Goal: Transaction & Acquisition: Purchase product/service

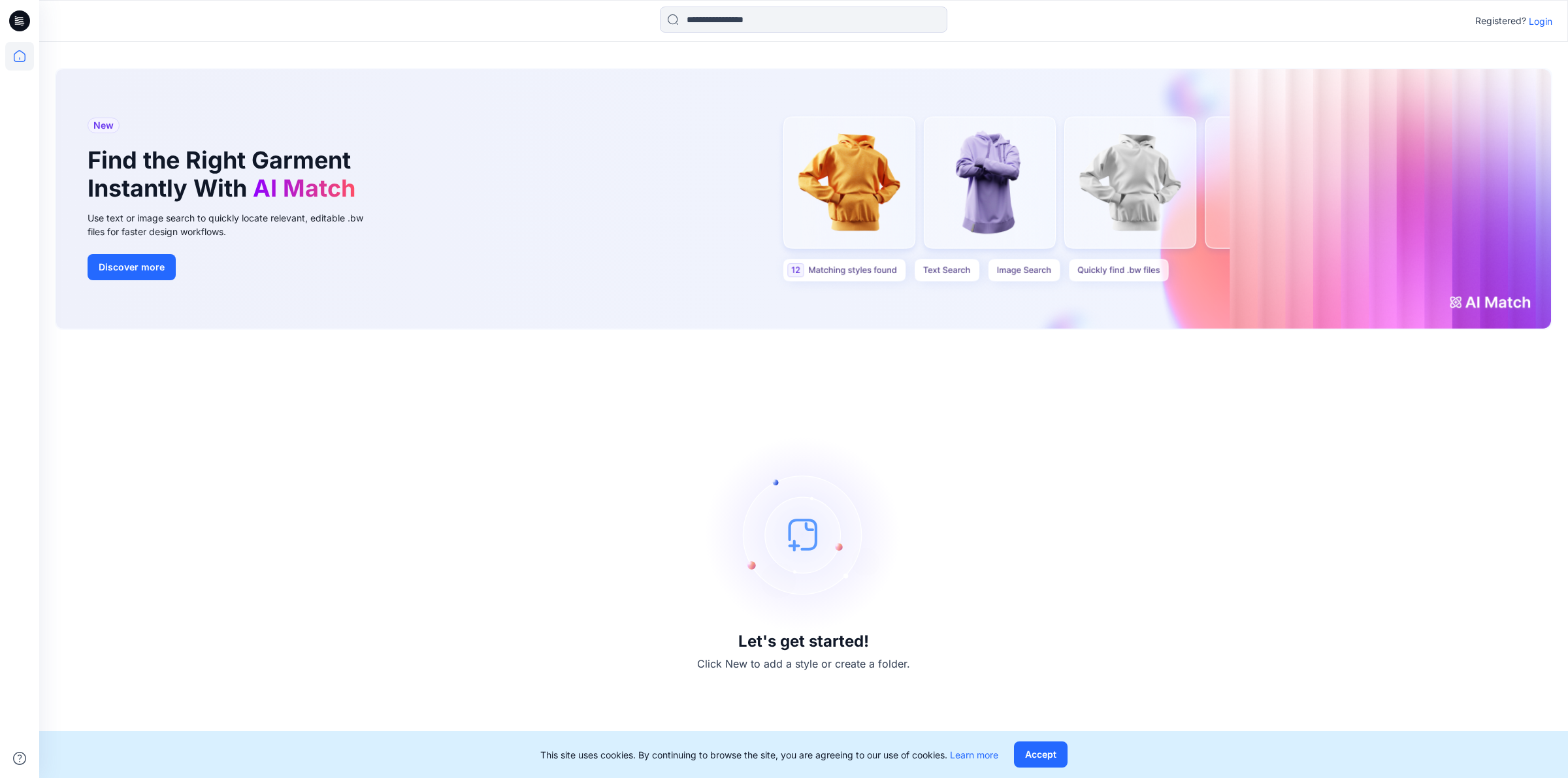
click at [1539, 21] on p "Login" at bounding box center [1540, 21] width 23 height 13
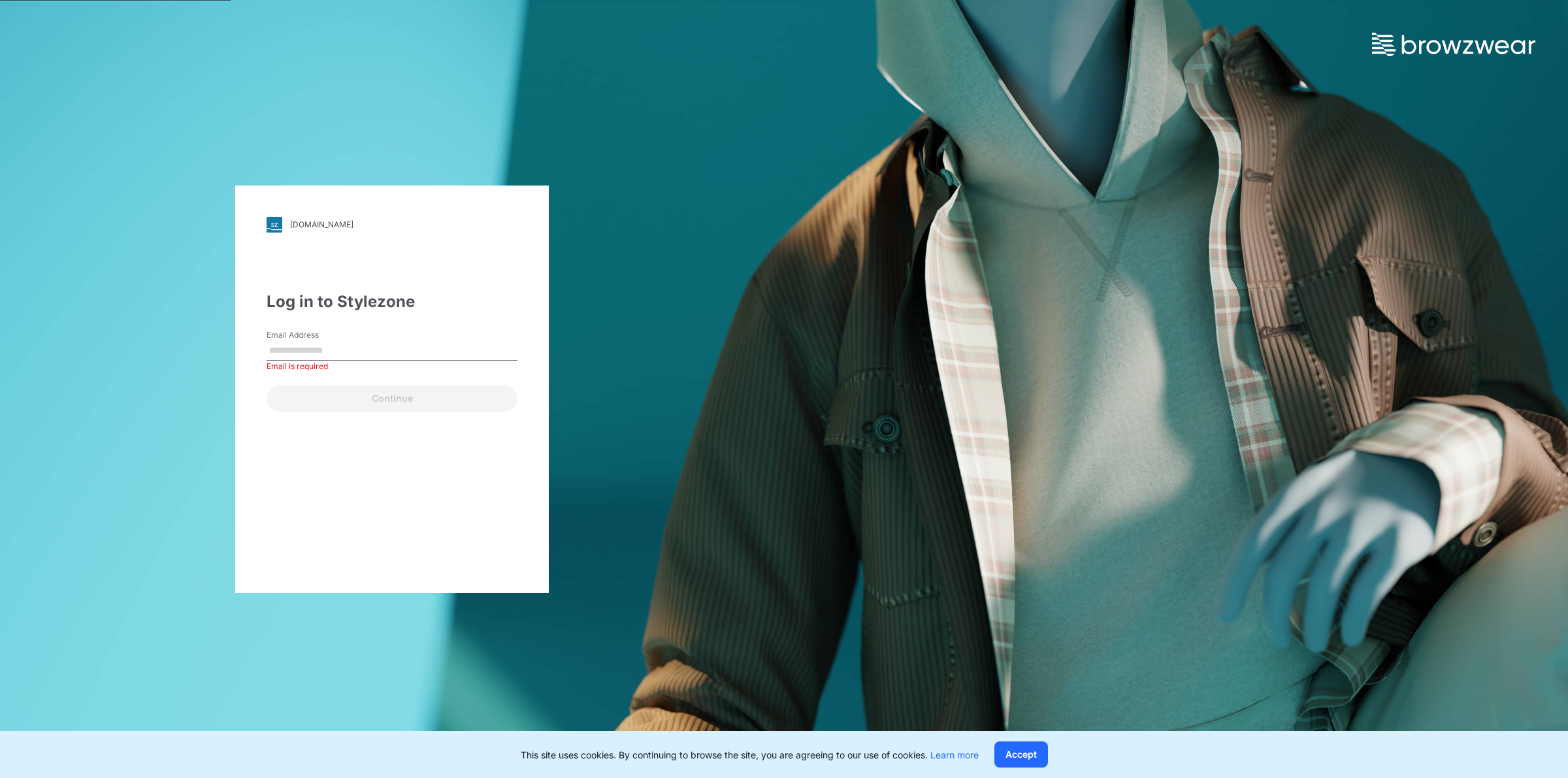
type input "**********"
click at [389, 389] on button "Continue" at bounding box center [391, 398] width 250 height 26
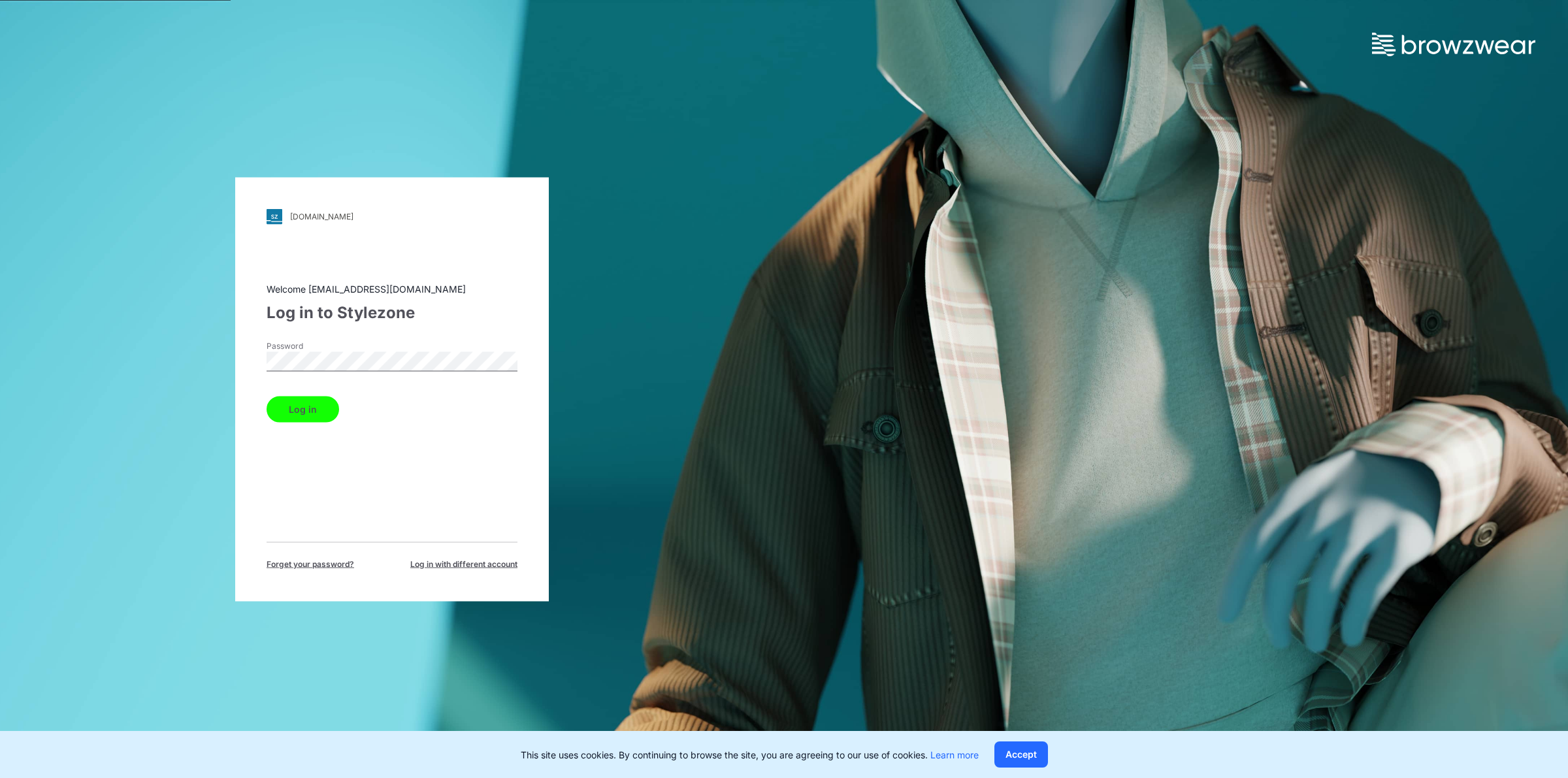
click at [309, 399] on button "Log in" at bounding box center [302, 408] width 73 height 26
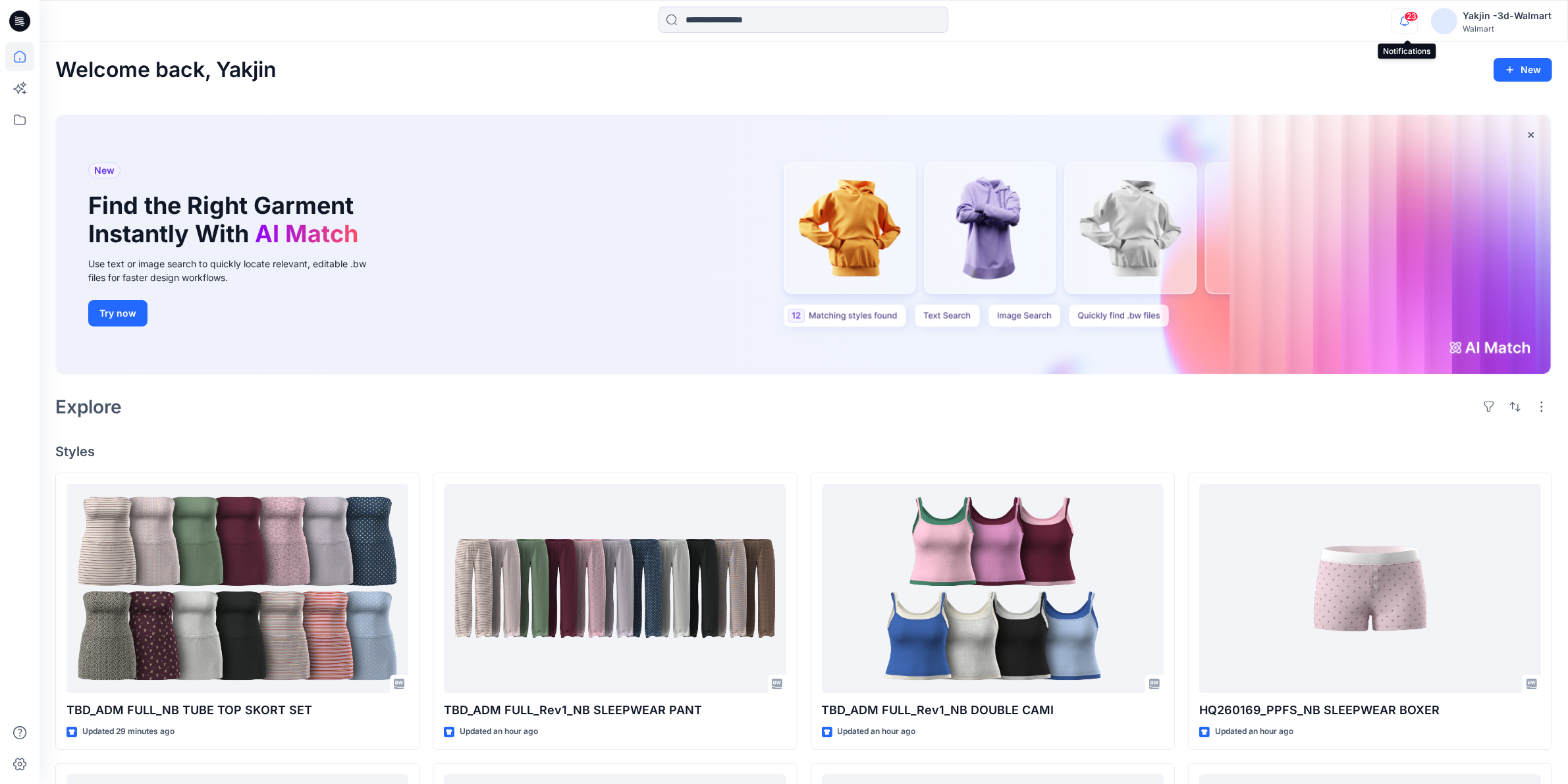
click at [1410, 21] on icon "button" at bounding box center [1404, 20] width 9 height 8
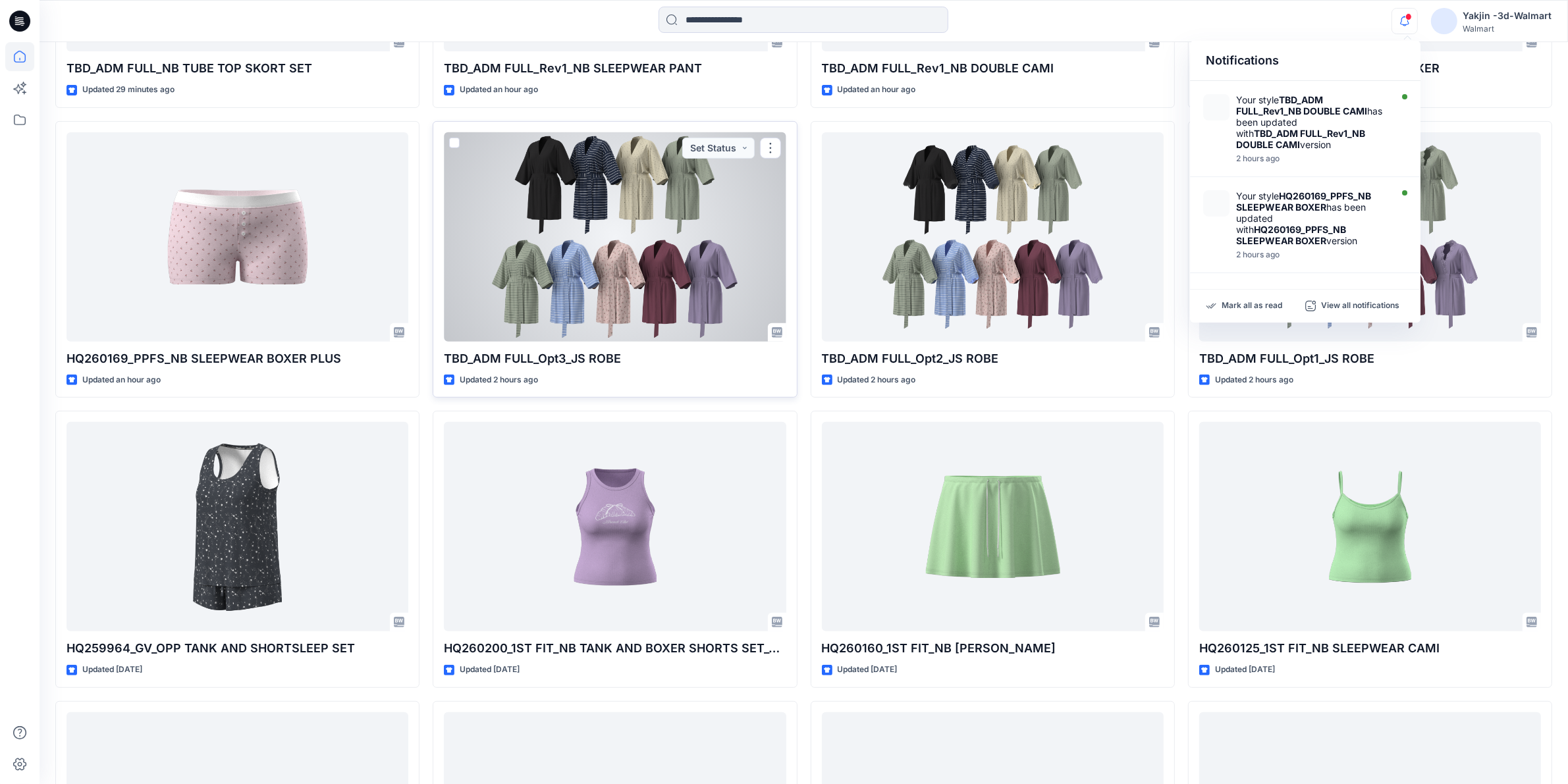
scroll to position [658, 0]
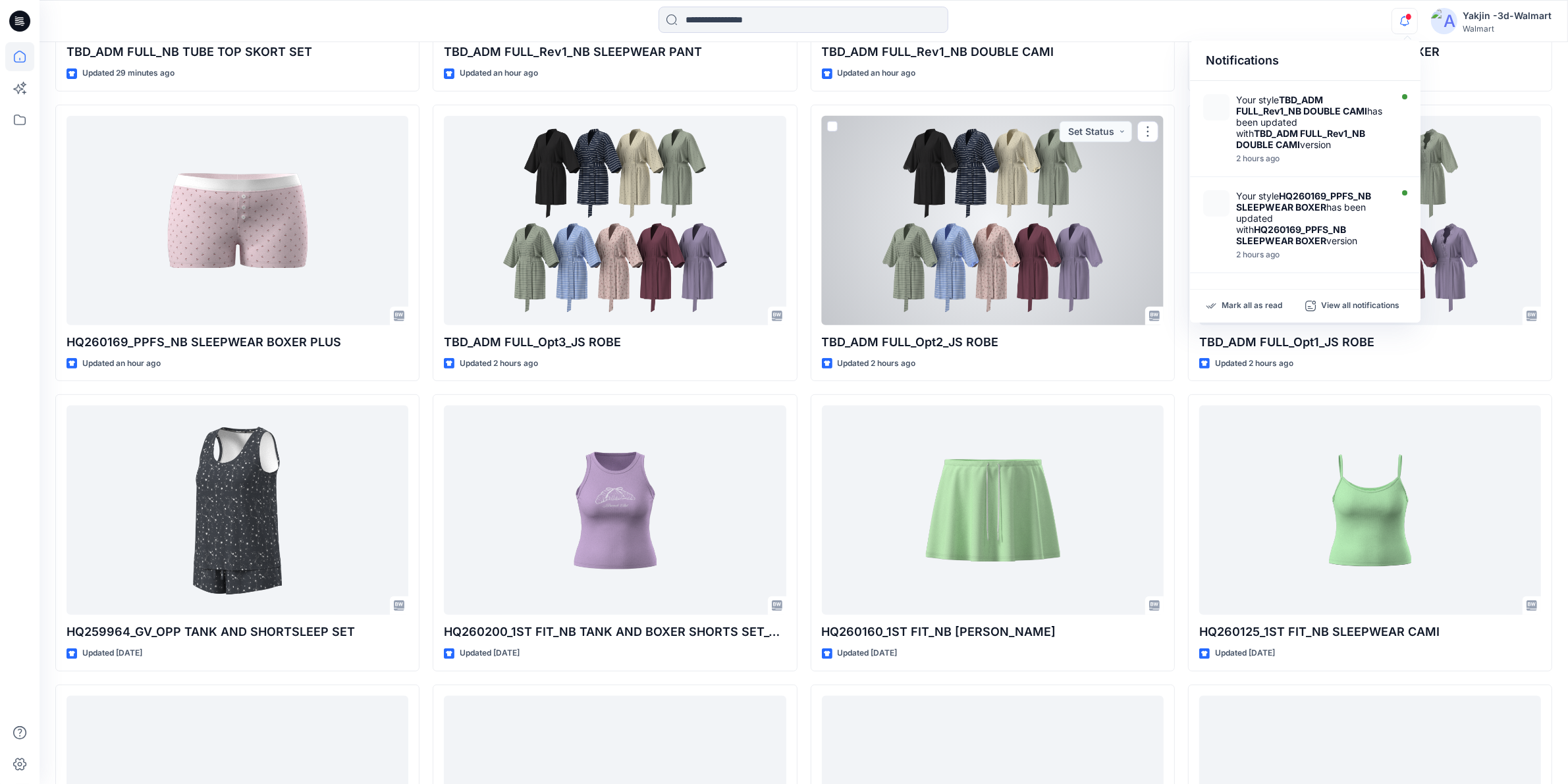
click at [969, 255] on div at bounding box center [993, 220] width 342 height 209
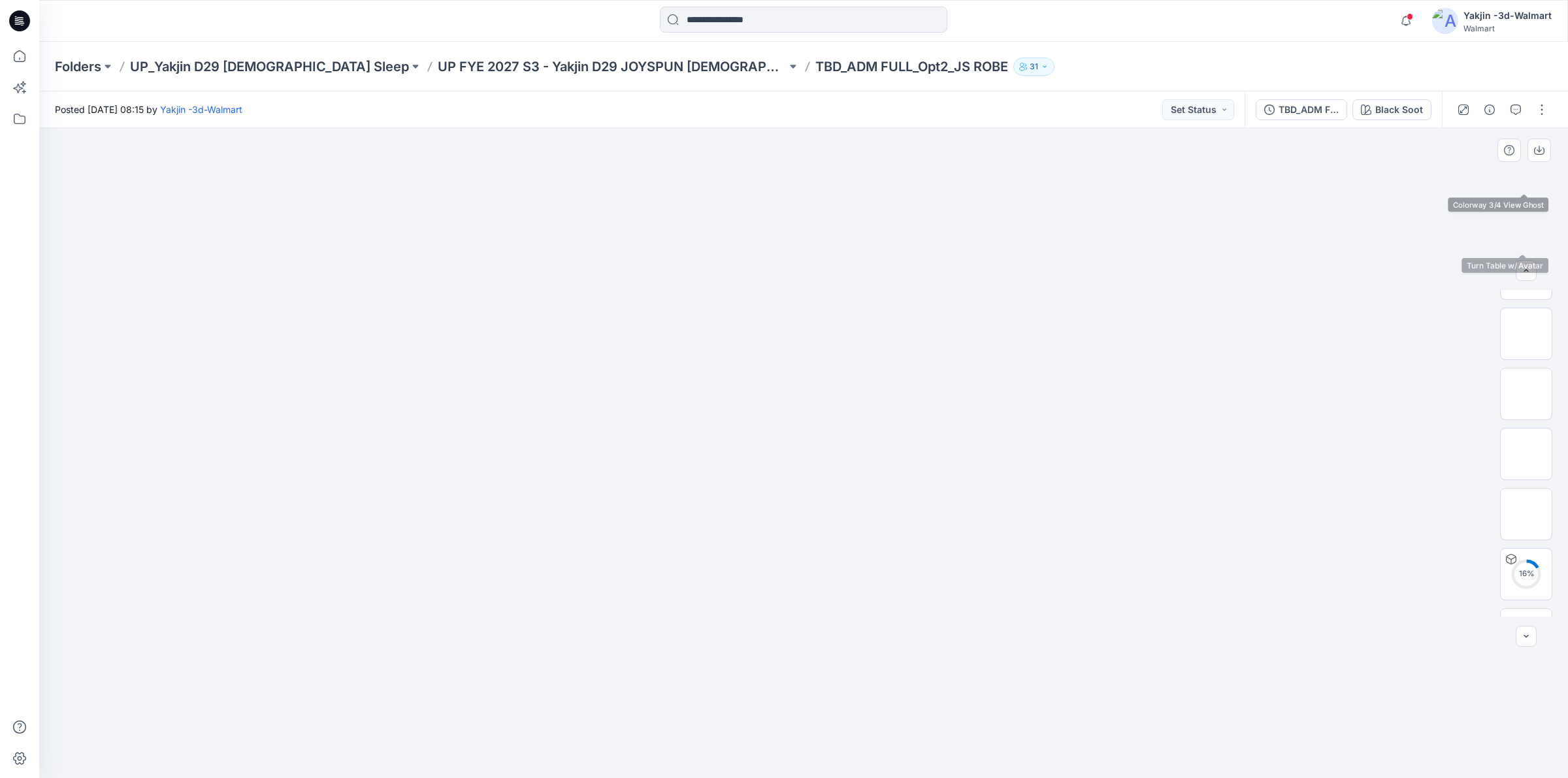
scroll to position [206, 0]
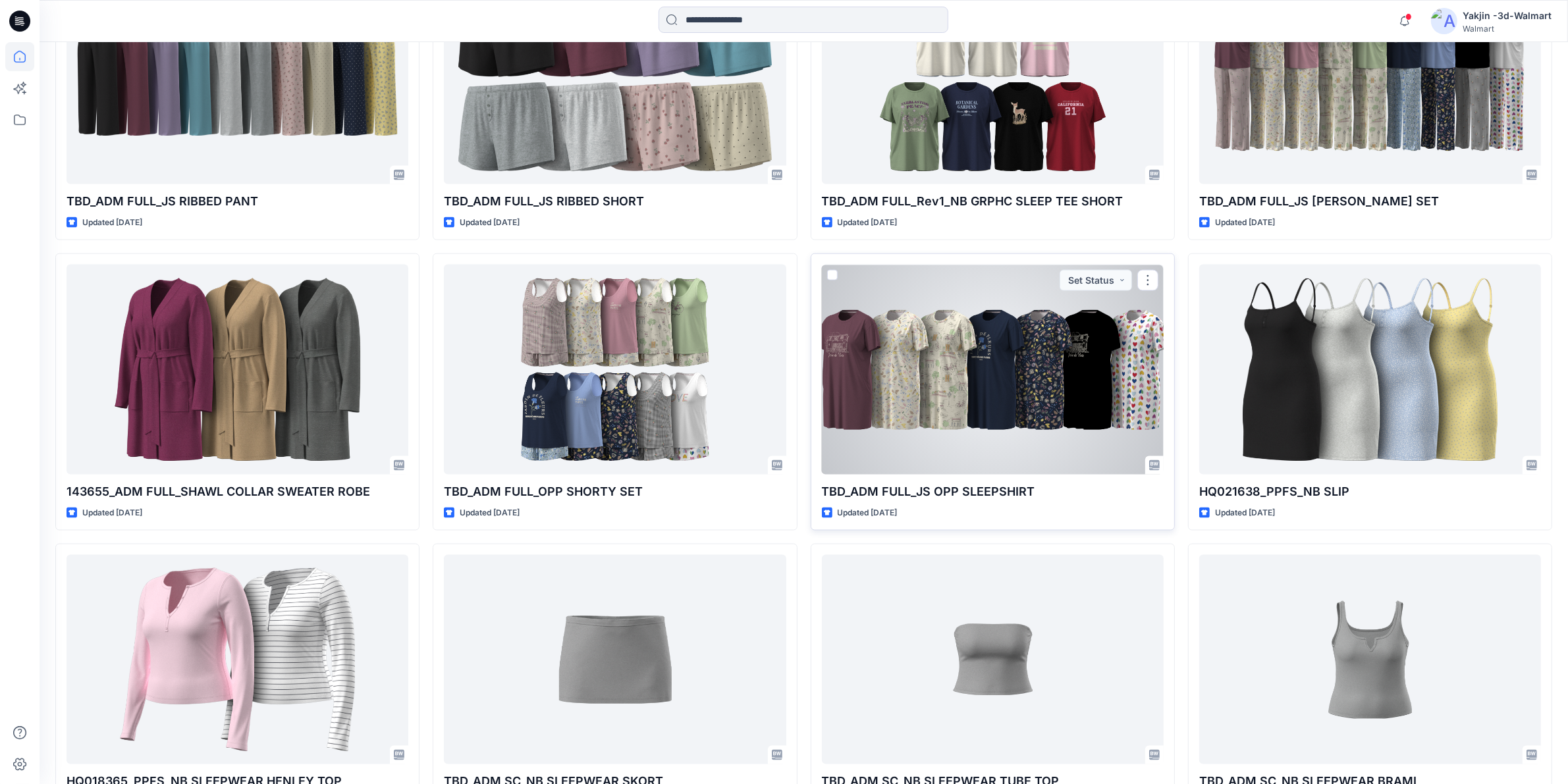
scroll to position [2303, 0]
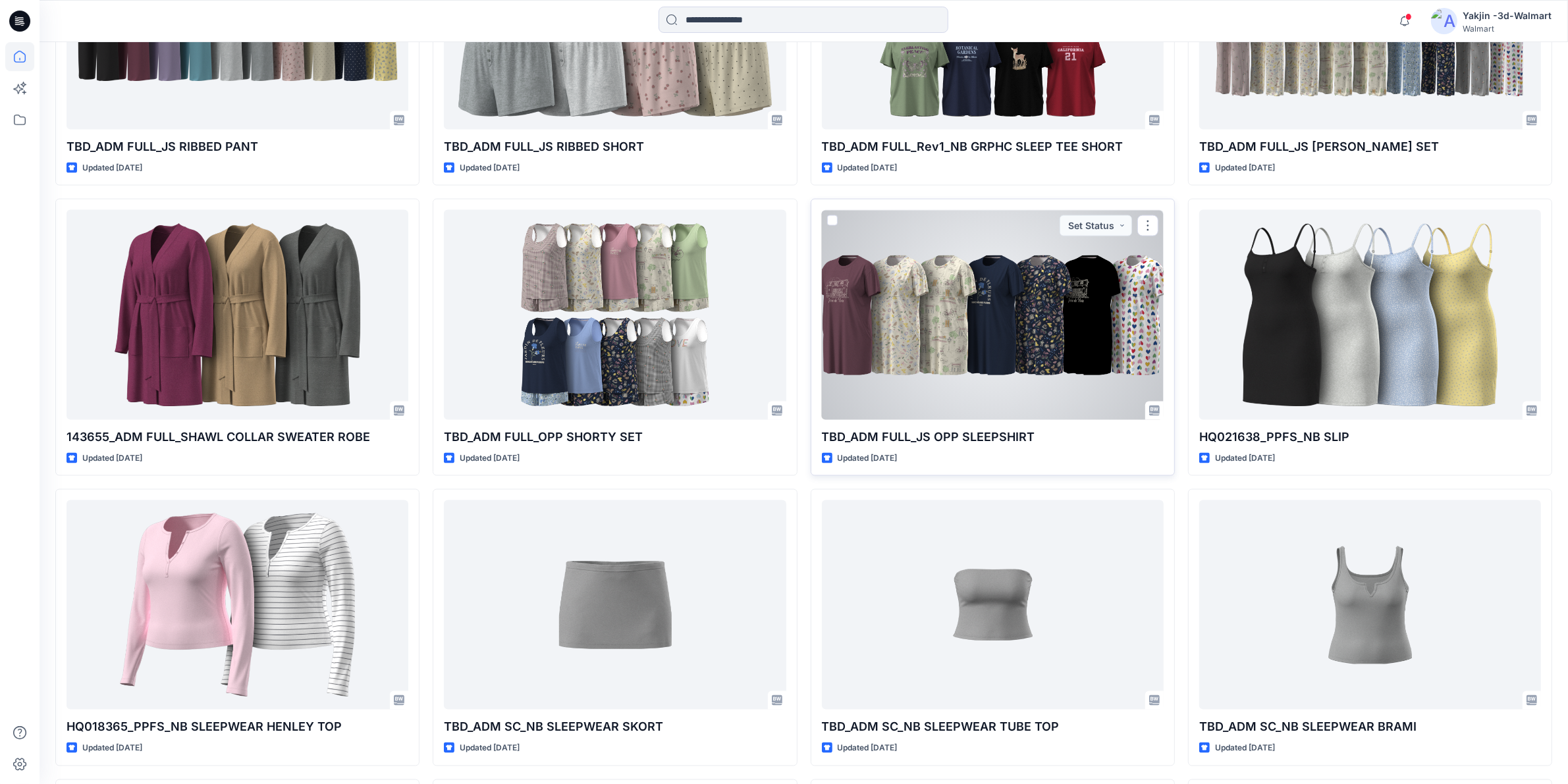
click at [970, 325] on div at bounding box center [993, 314] width 342 height 209
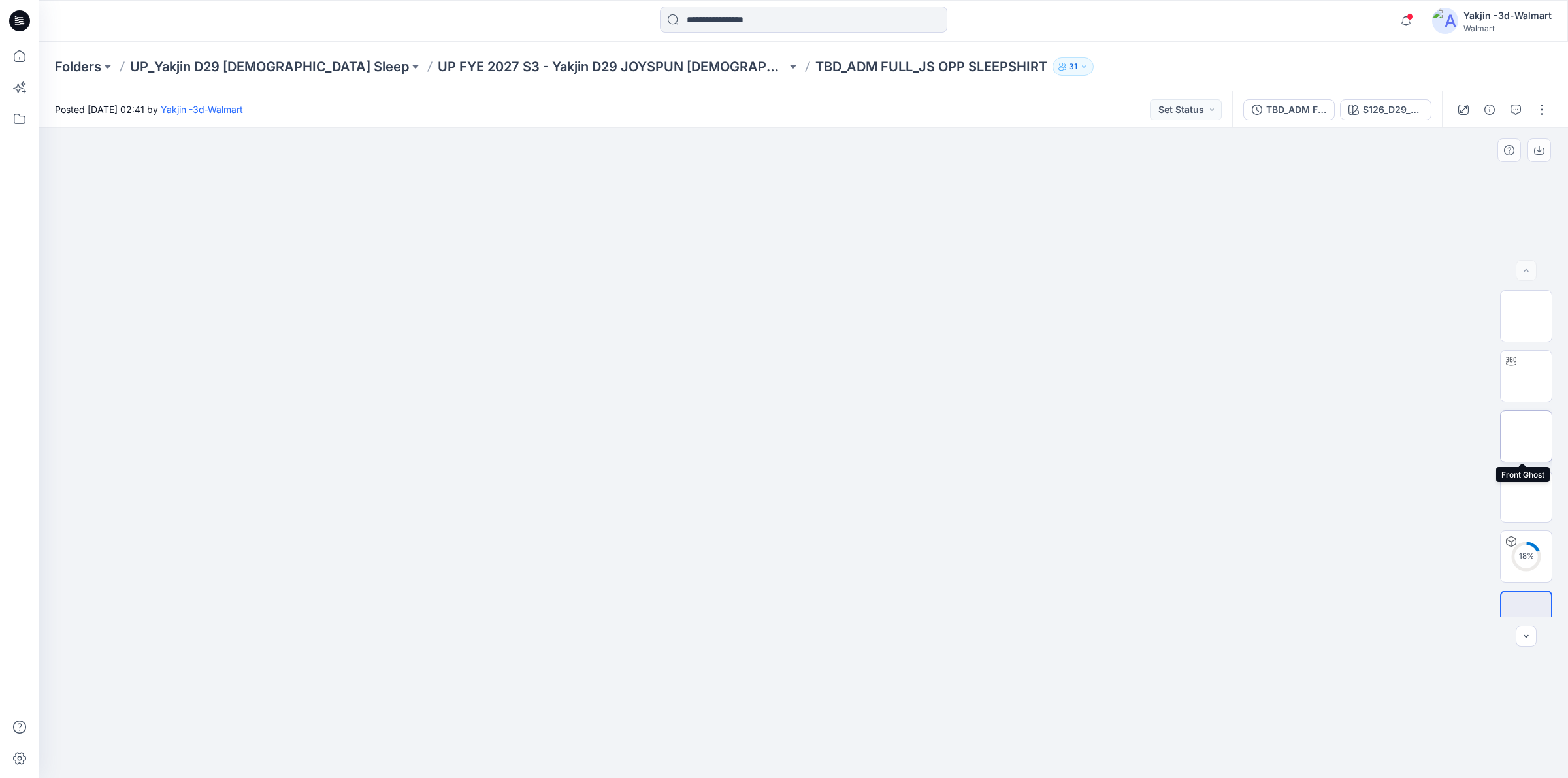
click at [1526, 436] on img at bounding box center [1526, 436] width 0 height 0
click at [1526, 496] on img at bounding box center [1526, 496] width 0 height 0
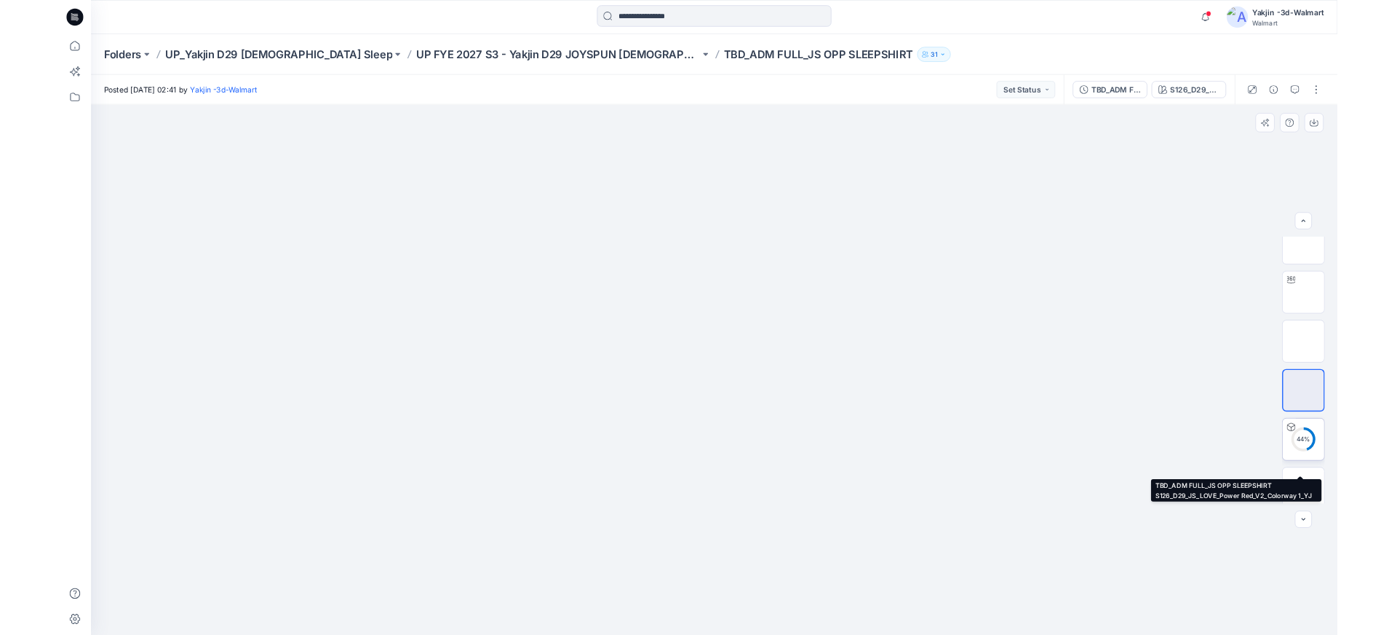
scroll to position [29, 0]
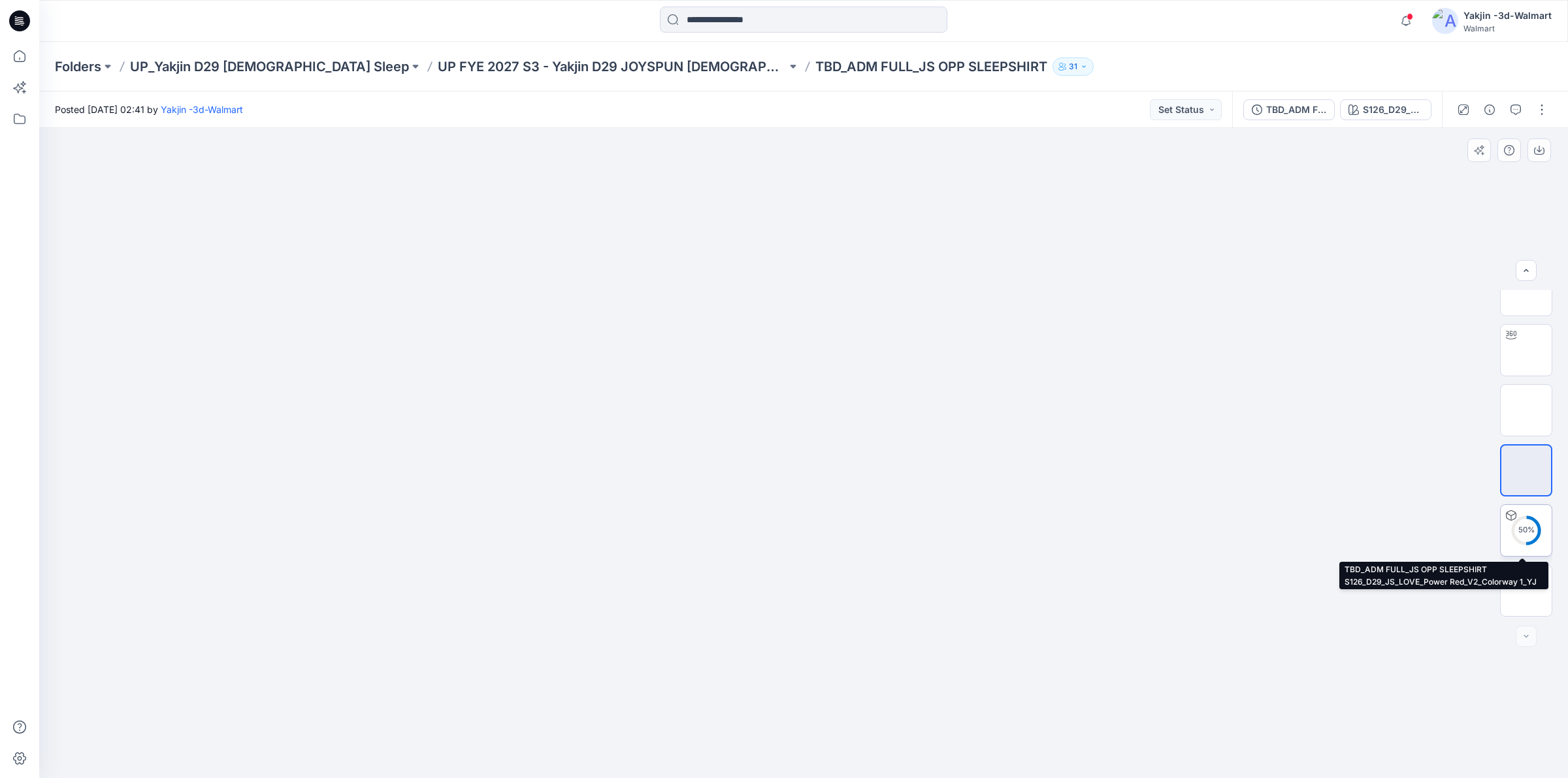
click at [1520, 534] on div "50 %" at bounding box center [1526, 529] width 31 height 11
